Goal: Find specific page/section: Find specific page/section

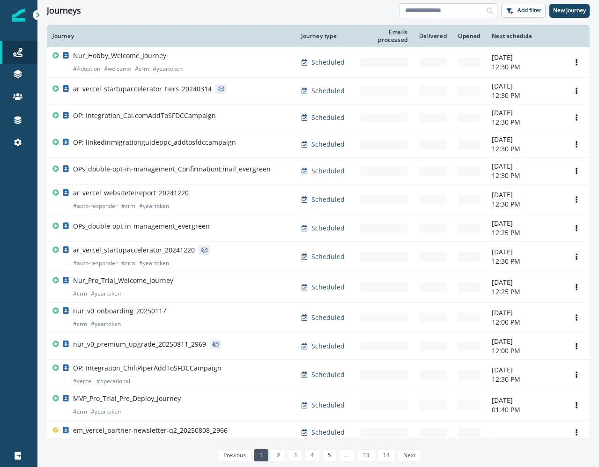
click at [459, 8] on input at bounding box center [448, 10] width 98 height 15
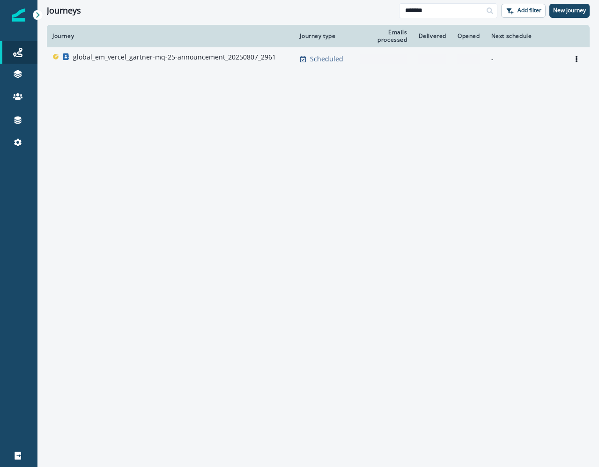
type input "*******"
click at [213, 61] on p "global_em_vercel_gartner-mq-25-announcement_20250807_2961" at bounding box center [174, 56] width 203 height 9
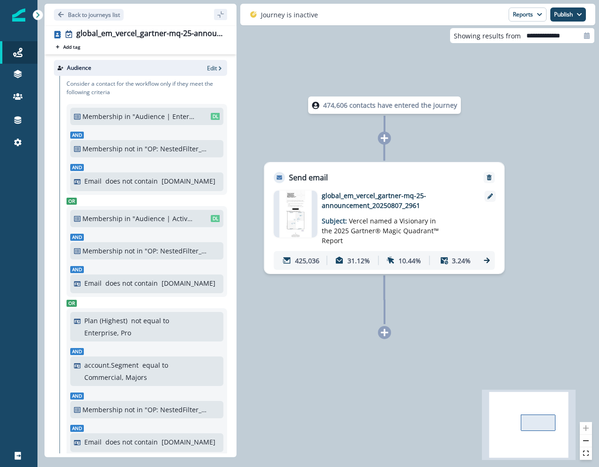
click at [377, 202] on p "global_em_vercel_gartner-mq-25-announcement_20250807_2961" at bounding box center [397, 201] width 150 height 20
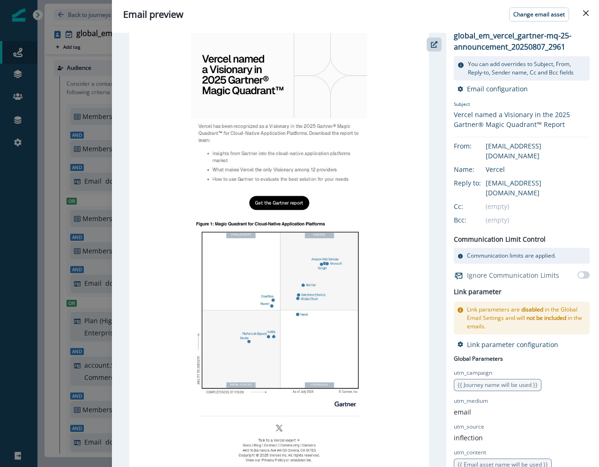
scroll to position [4, 0]
click at [585, 15] on icon "Close" at bounding box center [586, 13] width 6 height 6
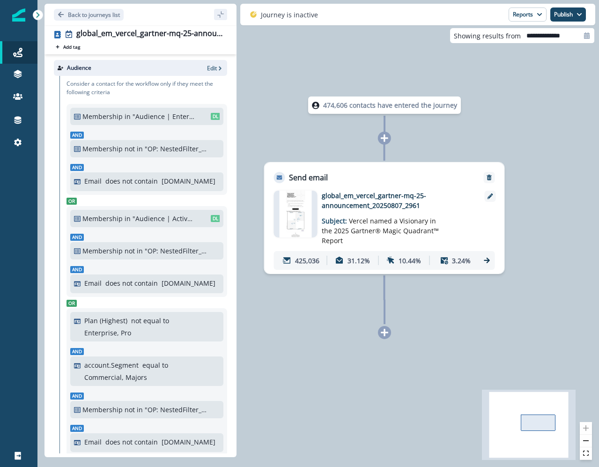
click at [490, 259] on icon at bounding box center [487, 260] width 8 height 8
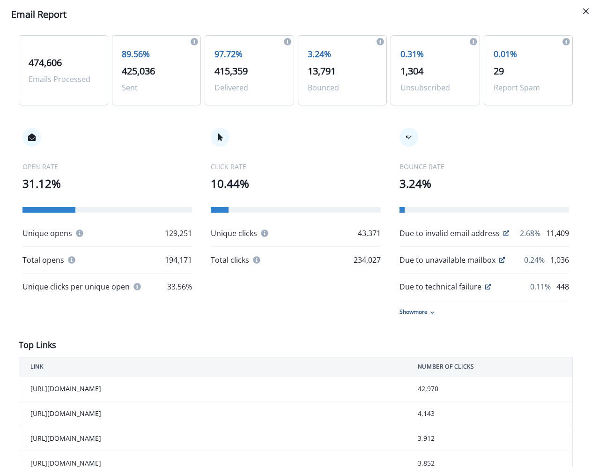
scroll to position [56, 0]
